Goal: Task Accomplishment & Management: Complete application form

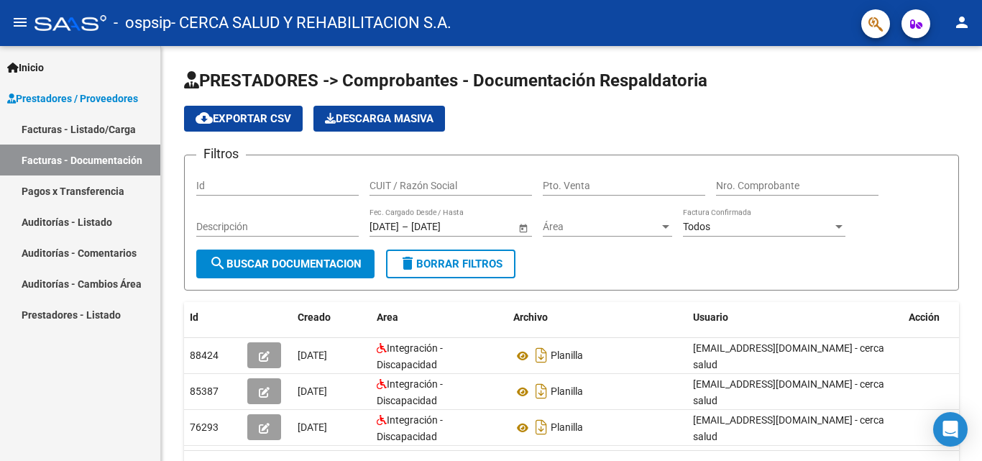
click at [63, 153] on link "Facturas - Documentación" at bounding box center [80, 159] width 160 height 31
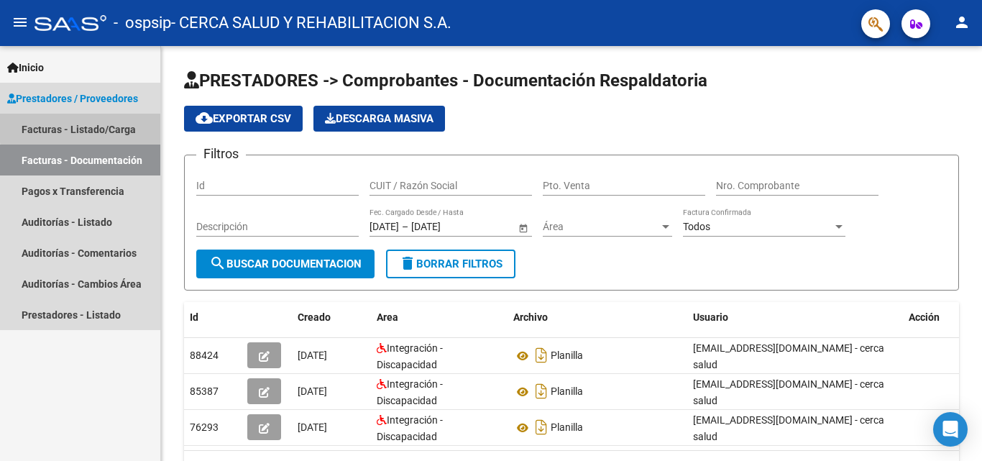
click at [102, 126] on link "Facturas - Listado/Carga" at bounding box center [80, 129] width 160 height 31
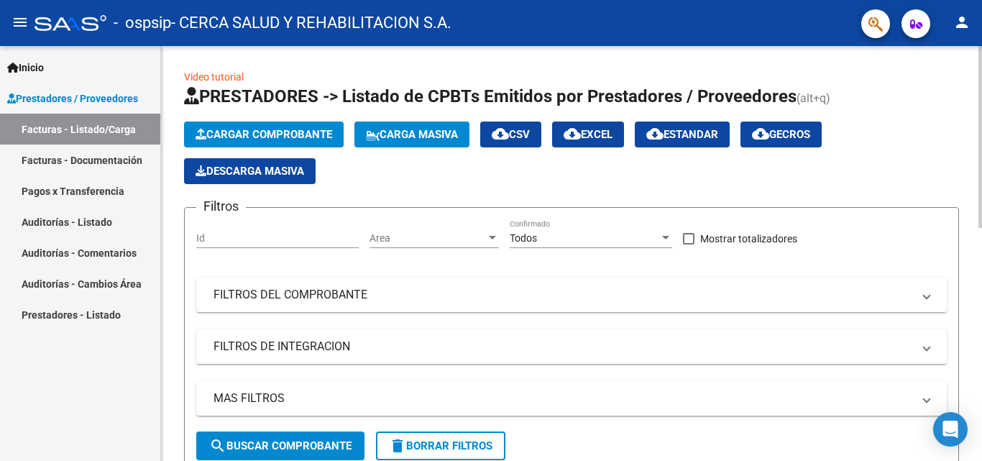
click at [256, 138] on span "Cargar Comprobante" at bounding box center [264, 134] width 137 height 13
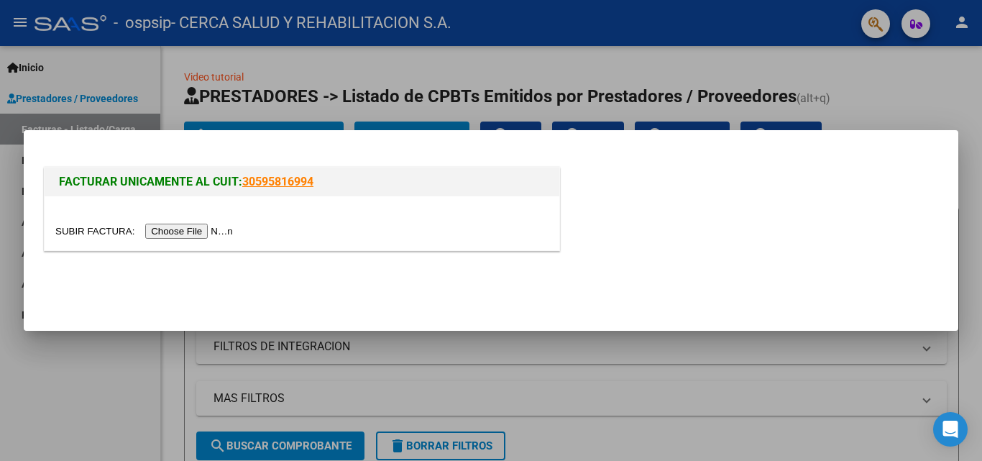
click at [185, 226] on input "file" at bounding box center [146, 231] width 182 height 15
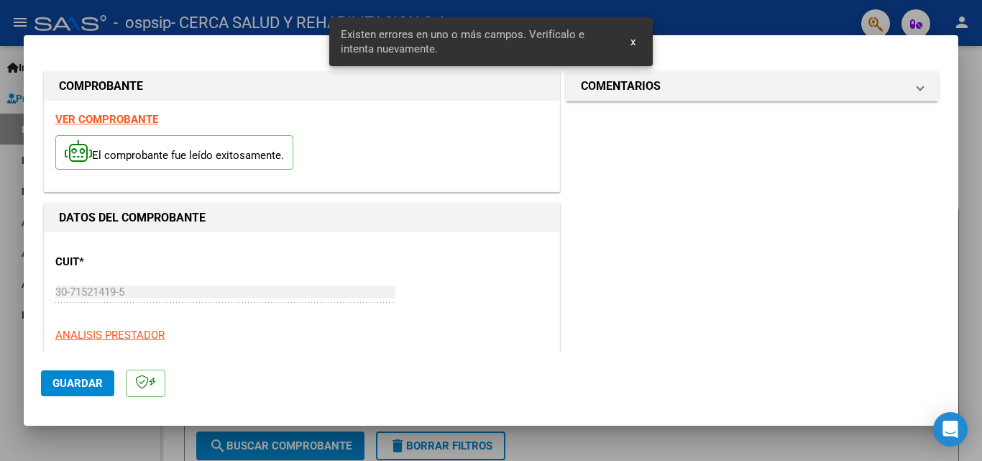
scroll to position [351, 0]
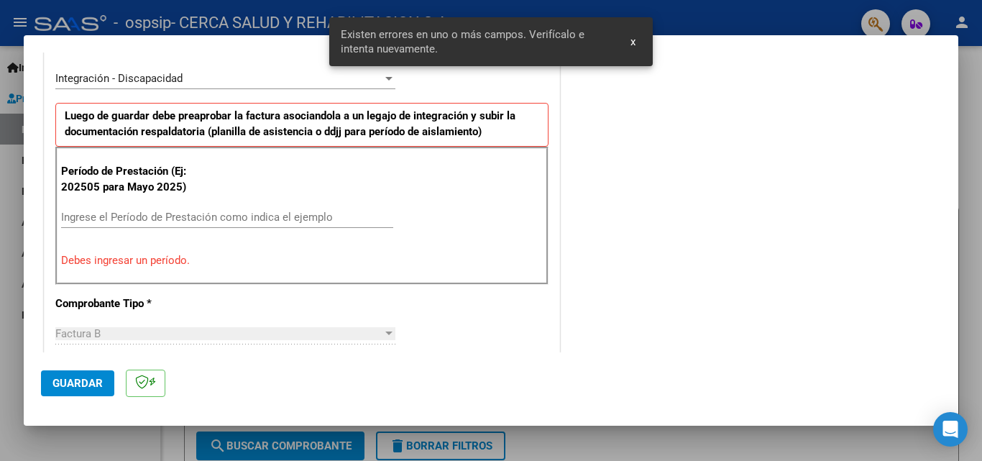
click at [208, 213] on input "Ingrese el Período de Prestación como indica el ejemplo" at bounding box center [227, 217] width 332 height 13
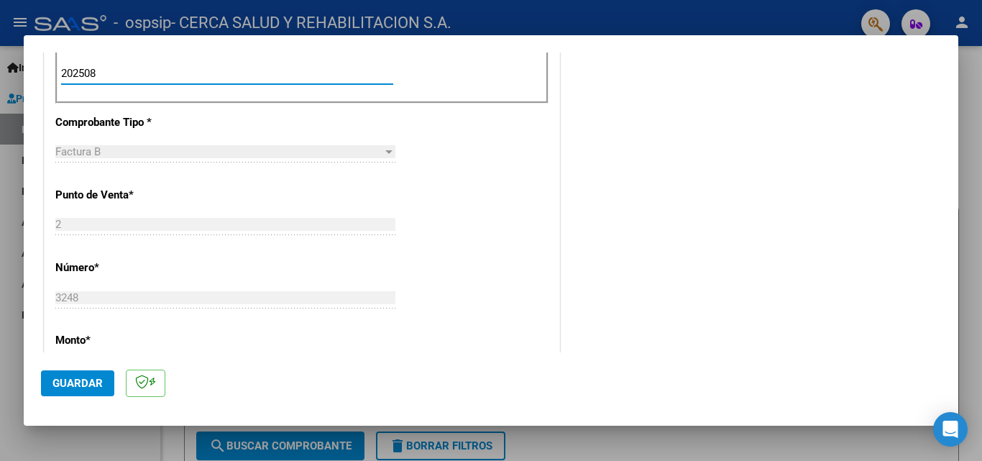
scroll to position [965, 0]
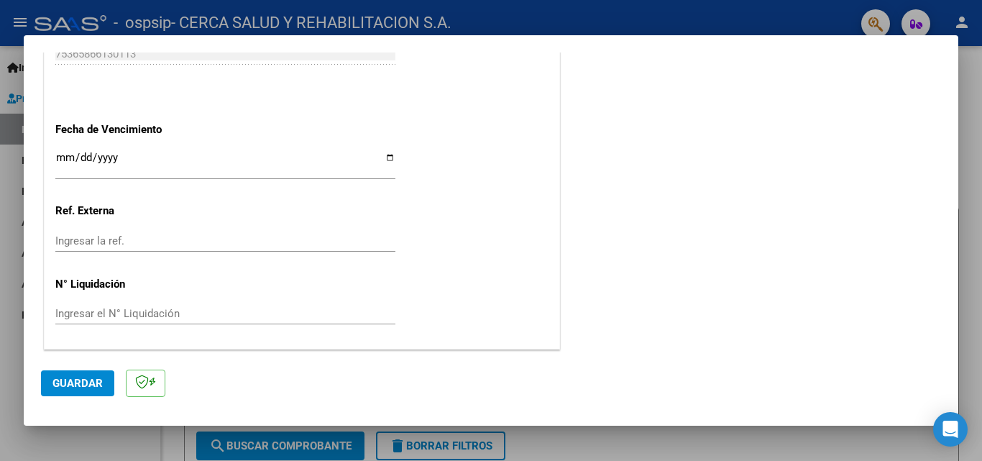
type input "202508"
click at [382, 158] on input "Ingresar la fecha" at bounding box center [225, 163] width 340 height 23
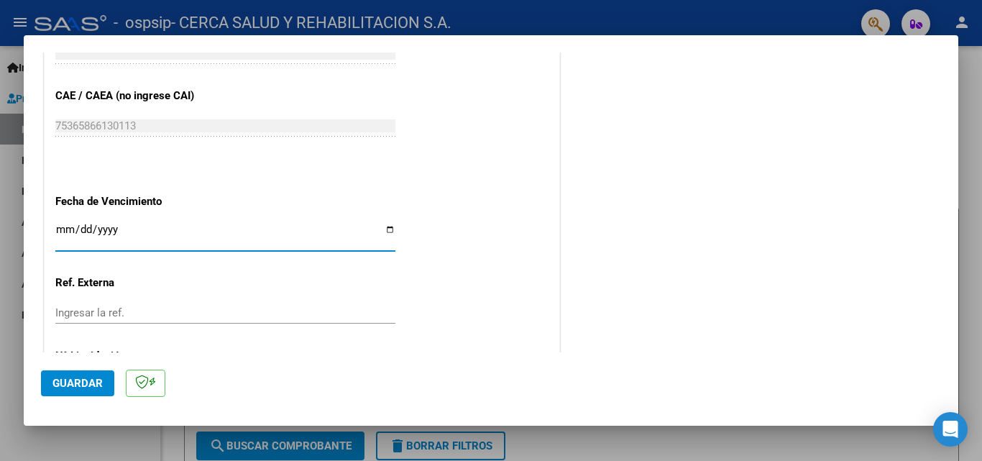
click at [67, 229] on input "[DATE]" at bounding box center [225, 235] width 340 height 23
type input "[DATE]"
click at [352, 366] on mat-dialog-actions "Guardar" at bounding box center [491, 380] width 900 height 57
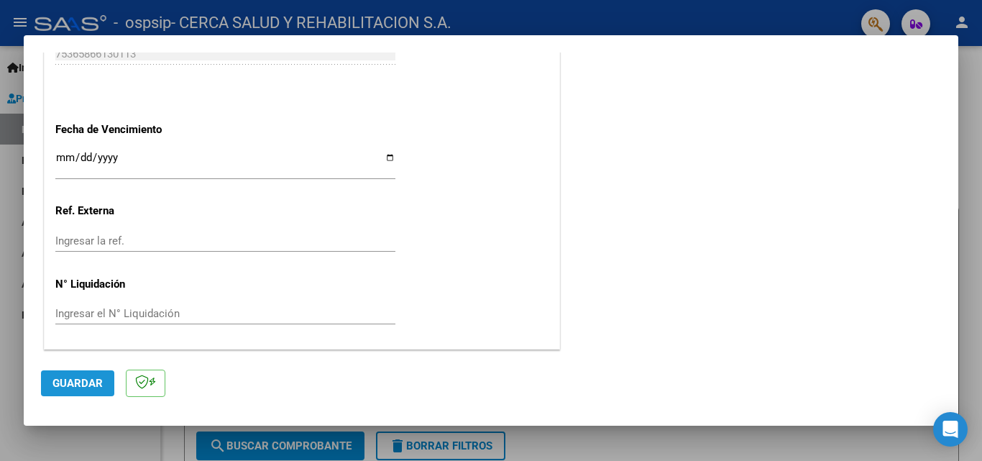
click at [63, 387] on span "Guardar" at bounding box center [77, 383] width 50 height 13
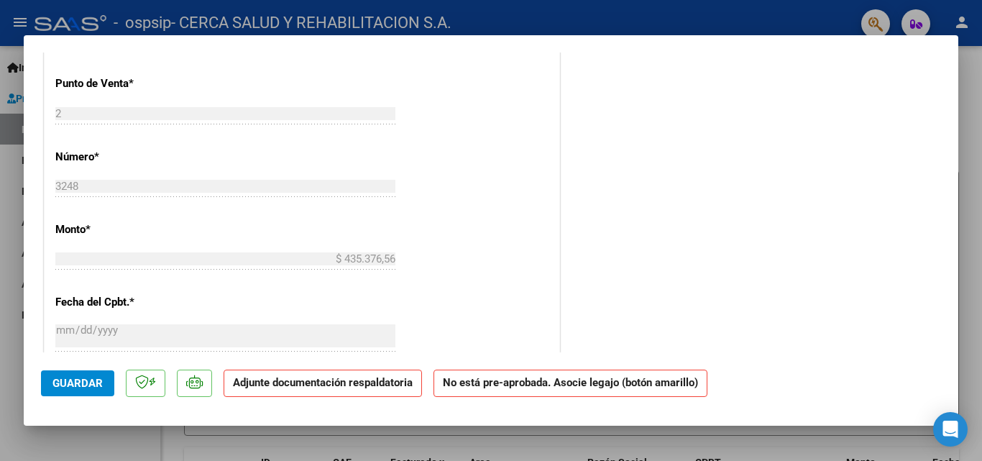
scroll to position [0, 0]
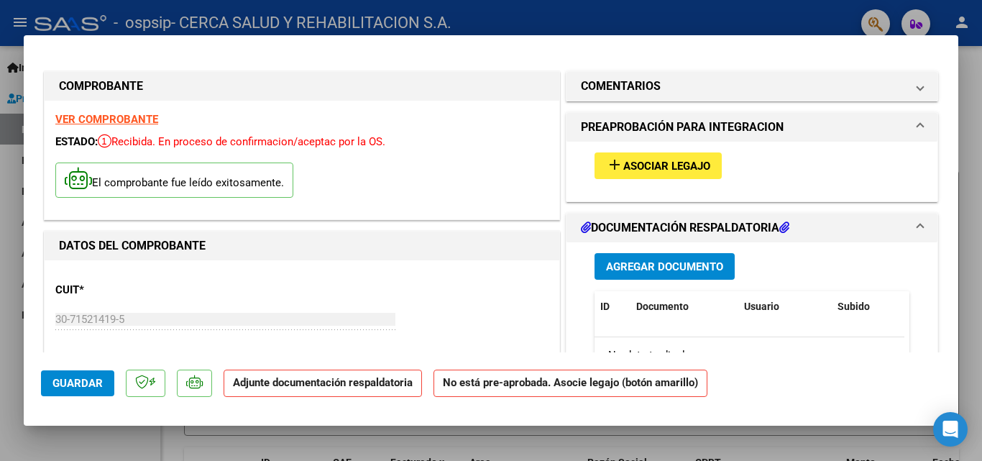
click at [663, 170] on span "Asociar Legajo" at bounding box center [666, 166] width 87 height 13
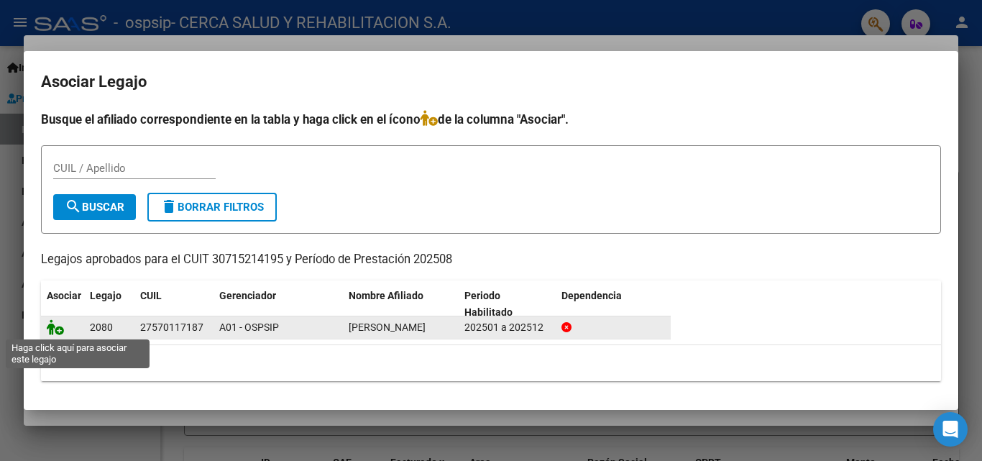
click at [58, 331] on icon at bounding box center [55, 327] width 17 height 16
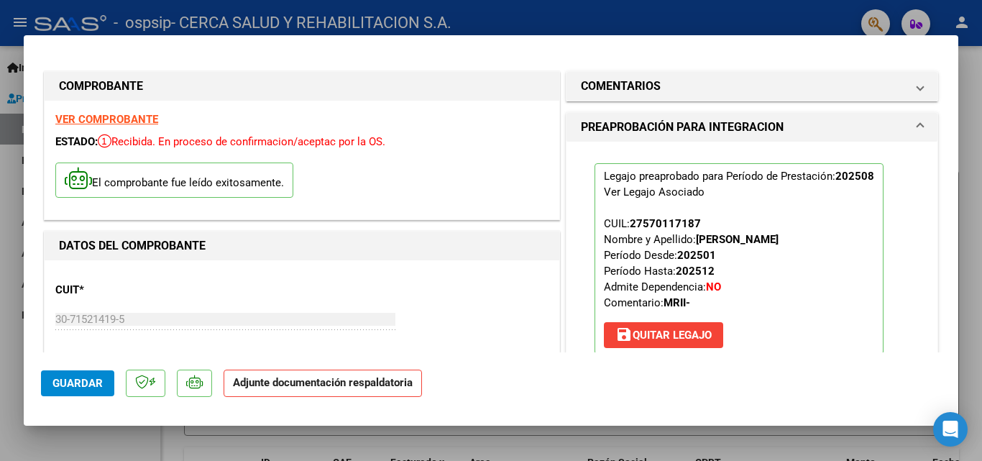
scroll to position [216, 0]
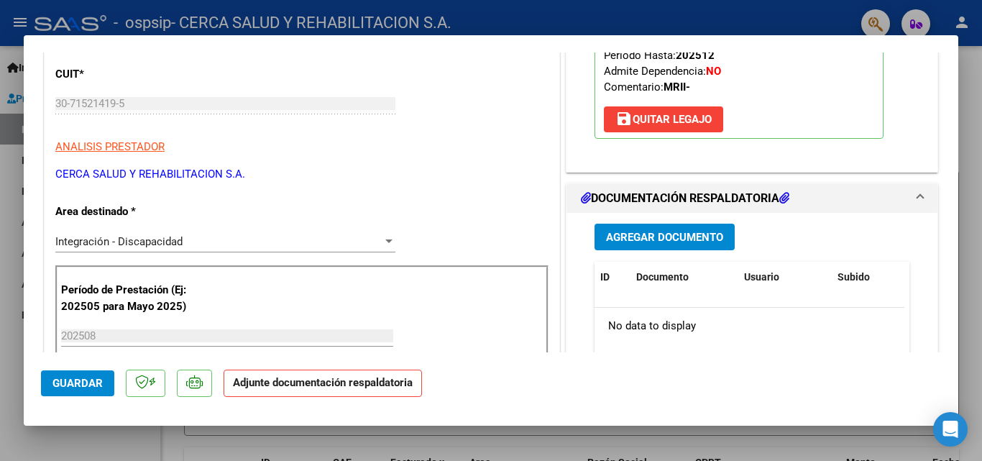
click at [653, 243] on span "Agregar Documento" at bounding box center [664, 237] width 117 height 13
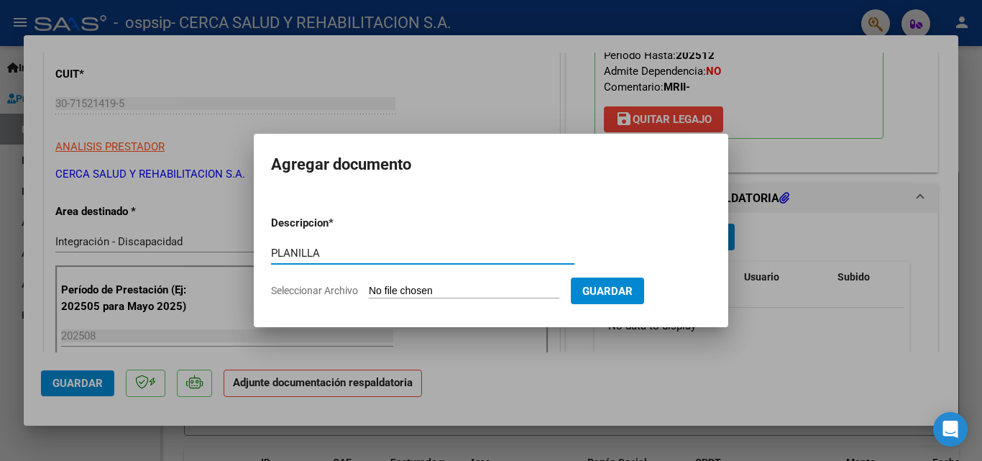
type input "PLANILLA"
click at [499, 293] on input "Seleccionar Archivo" at bounding box center [464, 292] width 190 height 14
type input "C:\fakepath\8 Çplanilla [PERSON_NAME].pdf"
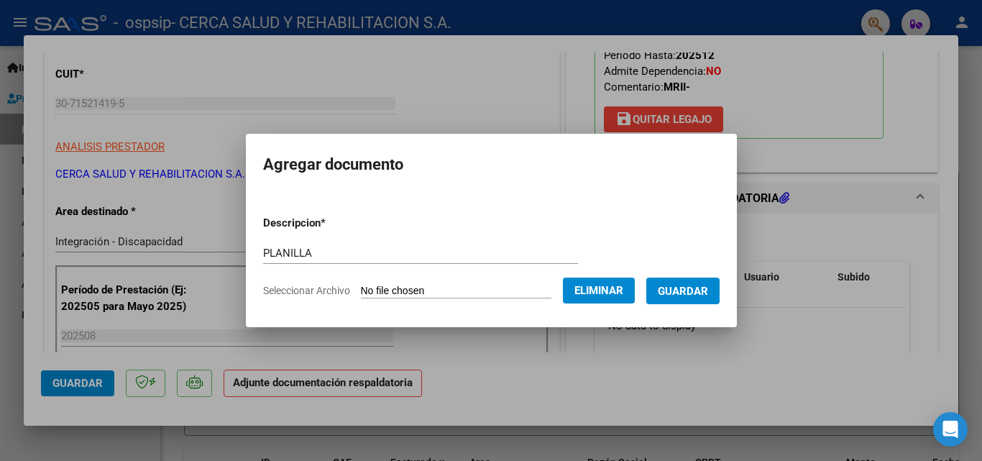
click at [694, 295] on span "Guardar" at bounding box center [683, 291] width 50 height 13
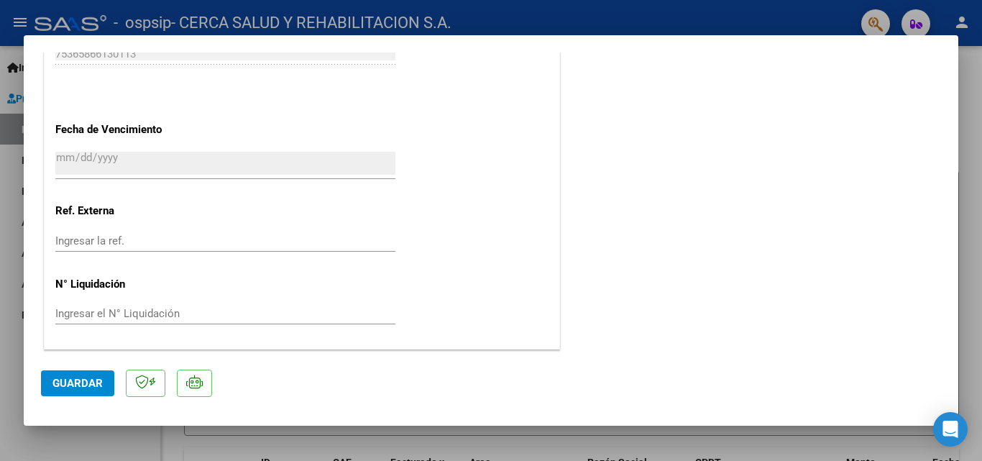
scroll to position [771, 0]
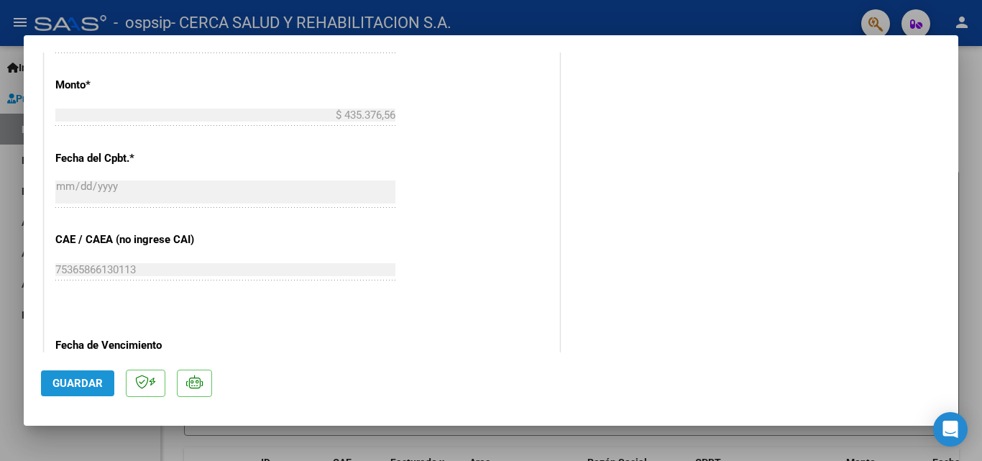
click at [56, 377] on span "Guardar" at bounding box center [77, 383] width 50 height 13
